Goal: Information Seeking & Learning: Learn about a topic

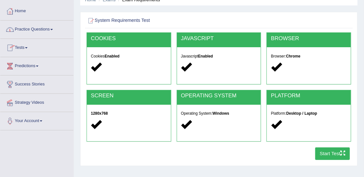
scroll to position [5, 0]
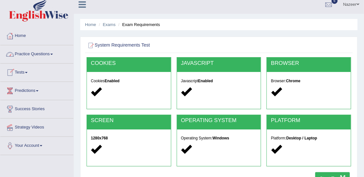
click at [43, 52] on link "Practice Questions" at bounding box center [36, 53] width 73 height 16
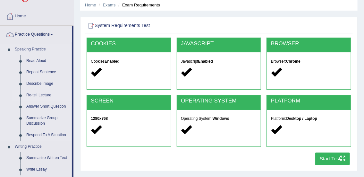
scroll to position [22, 0]
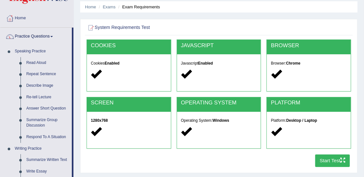
click at [40, 35] on link "Practice Questions" at bounding box center [35, 36] width 71 height 16
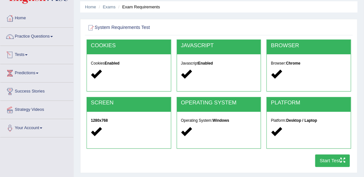
click at [22, 53] on link "Tests" at bounding box center [36, 54] width 73 height 16
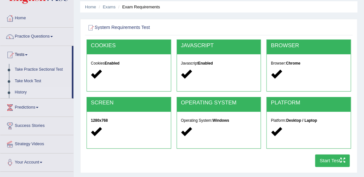
click at [20, 91] on link "History" at bounding box center [42, 93] width 60 height 12
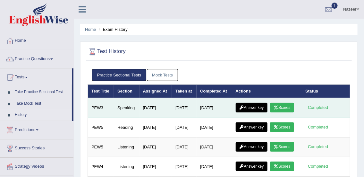
click at [270, 112] on link "Scores" at bounding box center [282, 108] width 24 height 10
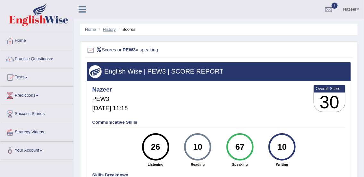
click at [110, 28] on link "History" at bounding box center [109, 29] width 13 height 5
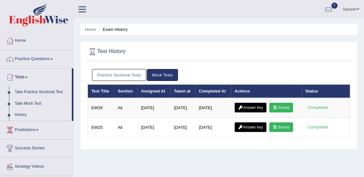
click at [128, 74] on link "Practice Sectional Tests" at bounding box center [119, 75] width 54 height 12
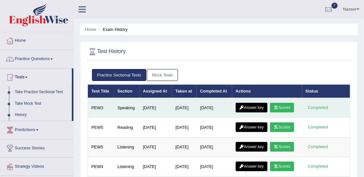
click at [252, 112] on link "Answer key" at bounding box center [251, 108] width 32 height 10
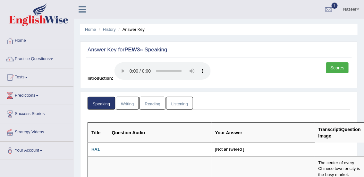
click at [35, 59] on link "Practice Questions" at bounding box center [36, 58] width 73 height 16
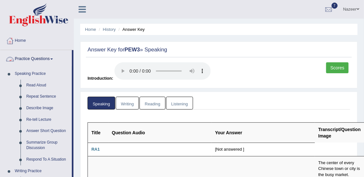
click at [43, 61] on link "Practice Questions" at bounding box center [35, 58] width 71 height 16
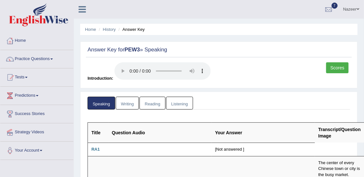
click at [19, 81] on link "Tests" at bounding box center [36, 76] width 73 height 16
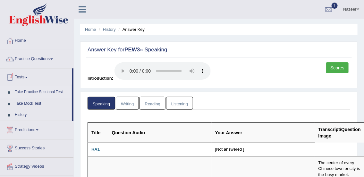
click at [38, 93] on link "Take Practice Sectional Test" at bounding box center [42, 92] width 60 height 12
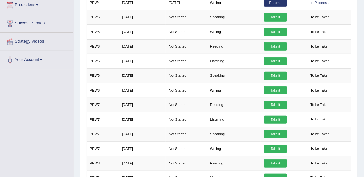
scroll to position [126, 0]
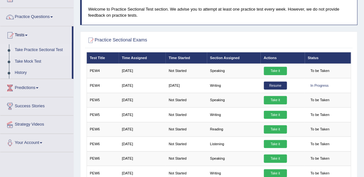
scroll to position [37, 0]
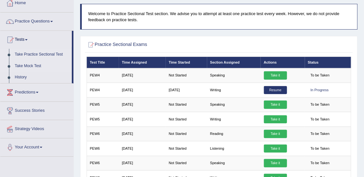
click at [35, 65] on link "Take Mock Test" at bounding box center [42, 66] width 60 height 12
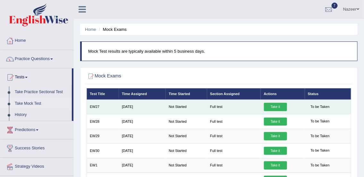
click at [273, 105] on link "Take it" at bounding box center [275, 107] width 23 height 8
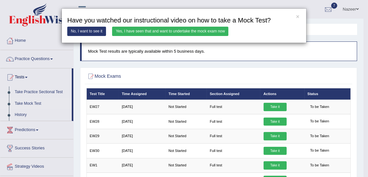
click at [147, 32] on link "Yes, I have seen that and want to undertake the mock exam now" at bounding box center [170, 31] width 116 height 9
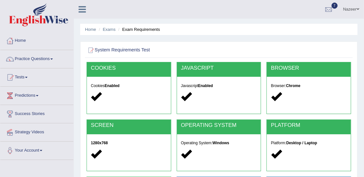
click at [147, 32] on li "Exam Requirements" at bounding box center [138, 29] width 43 height 6
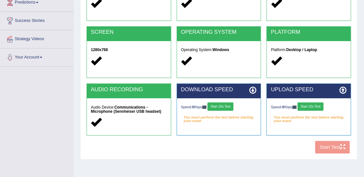
scroll to position [95, 0]
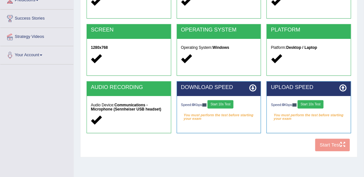
click at [221, 106] on button "Start 10s Test" at bounding box center [220, 104] width 26 height 8
click at [321, 103] on button "Start 10s Test" at bounding box center [310, 104] width 26 height 8
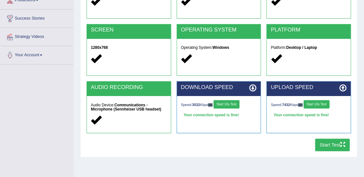
click at [339, 144] on button "Start Test" at bounding box center [332, 144] width 35 height 12
